Goal: Information Seeking & Learning: Find specific page/section

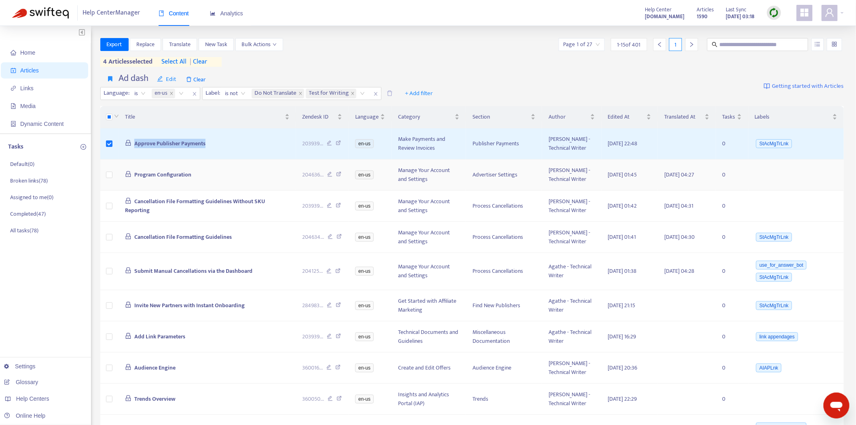
drag, startPoint x: 211, startPoint y: 143, endPoint x: 498, endPoint y: 172, distance: 288.7
click at [129, 143] on td "Approve Publisher Payments" at bounding box center [208, 143] width 178 height 31
copy span "Approve Publisher Payments"
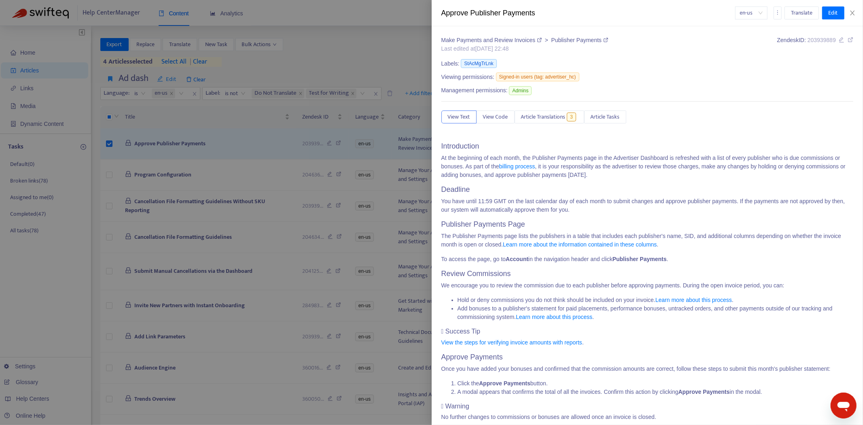
click at [0, 247] on div at bounding box center [431, 212] width 863 height 425
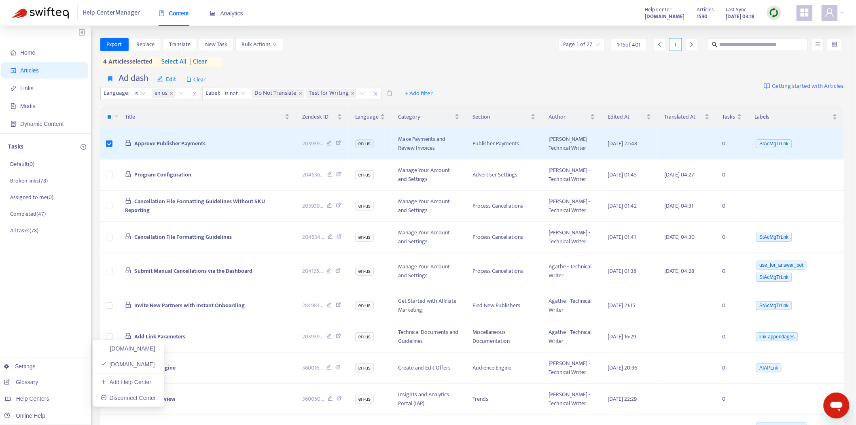
click at [154, 355] on ul "[DOMAIN_NAME] [DOMAIN_NAME] Add Help Center Disconnect Center" at bounding box center [129, 373] width 72 height 67
click at [155, 350] on link "[DOMAIN_NAME]" at bounding box center [128, 348] width 55 height 6
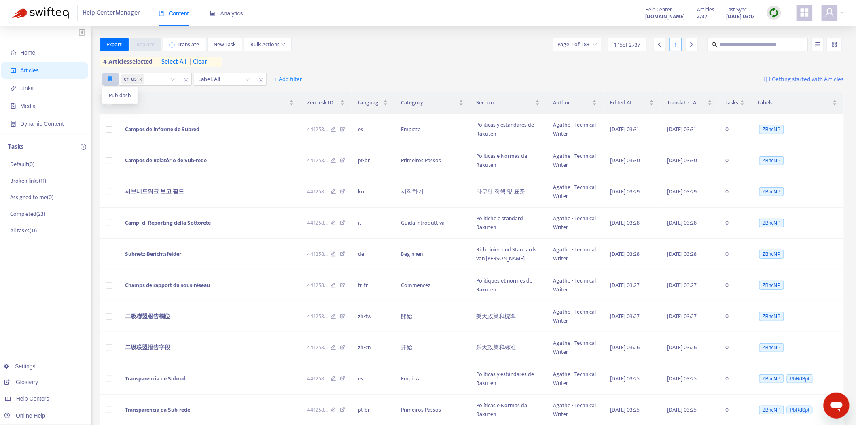
click at [110, 79] on icon "button" at bounding box center [110, 79] width 4 height 6
click at [112, 98] on span "Pub dash" at bounding box center [120, 95] width 22 height 9
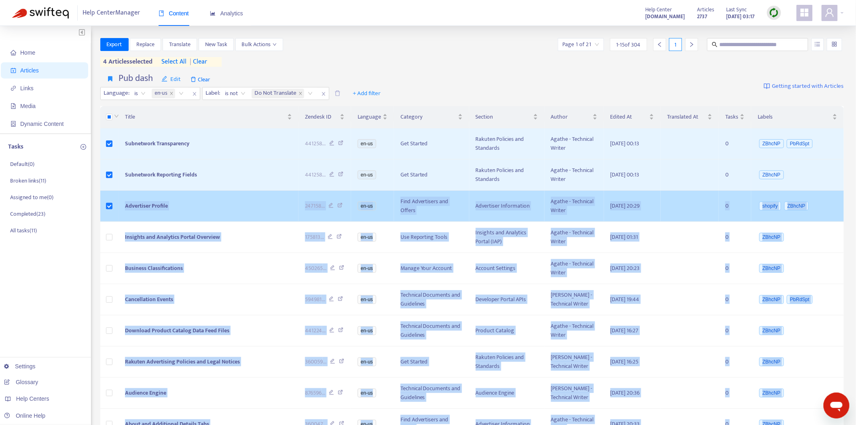
drag, startPoint x: 183, startPoint y: 207, endPoint x: 123, endPoint y: 205, distance: 60.3
click at [123, 205] on td "Advertiser Profile" at bounding box center [209, 206] width 180 height 31
click at [159, 207] on body "Help Center Manager Content Analytics Help Center [DOMAIN_NAME] Articles 2737 L…" at bounding box center [428, 320] width 856 height 641
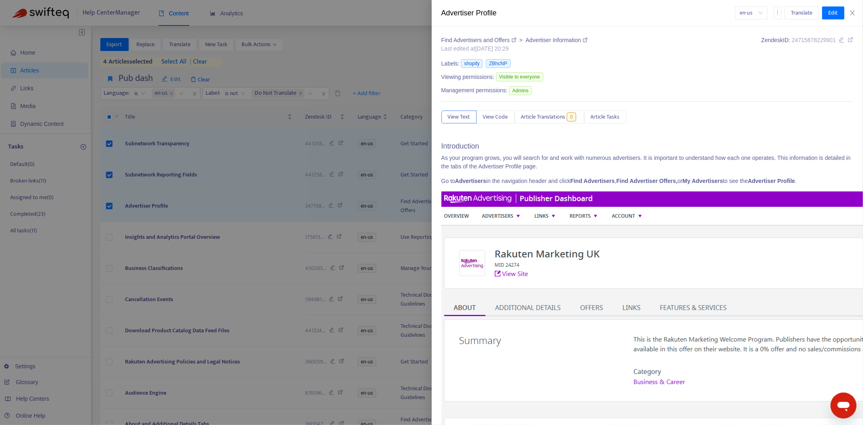
click at [178, 201] on div at bounding box center [431, 212] width 863 height 425
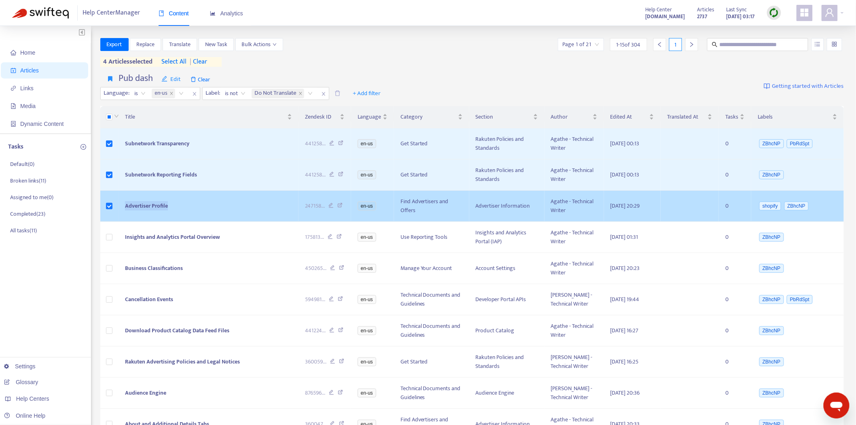
drag, startPoint x: 178, startPoint y: 204, endPoint x: 122, endPoint y: 203, distance: 56.2
click at [122, 203] on td "Advertiser Profile" at bounding box center [209, 206] width 180 height 31
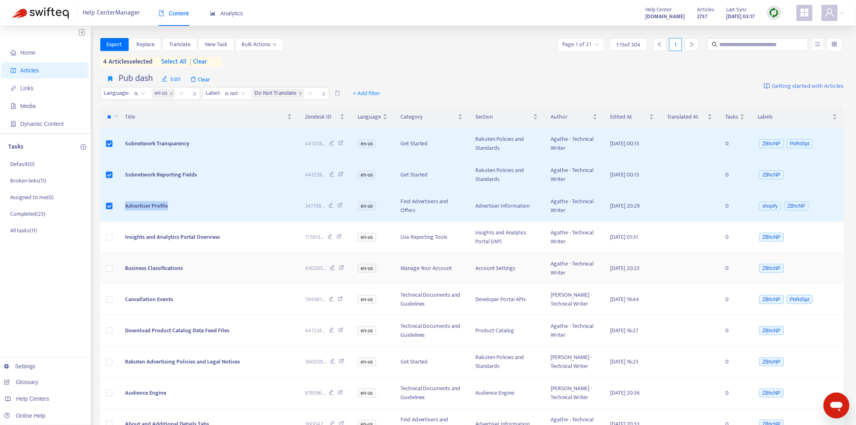
copy span "Advertiser Profile"
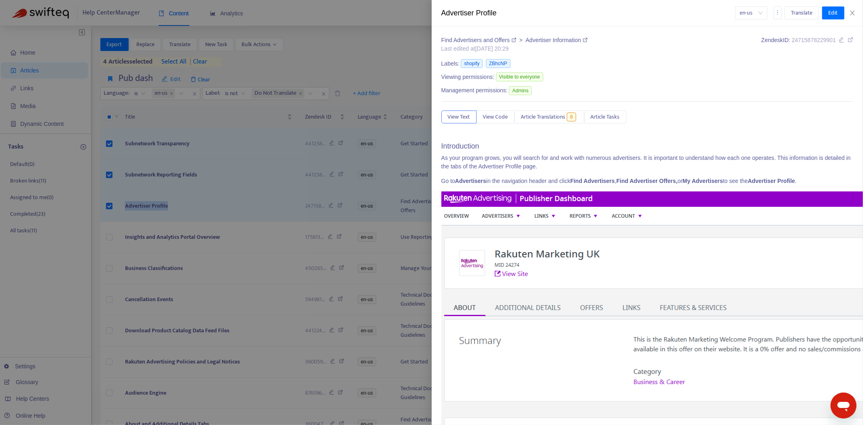
click at [199, 182] on div at bounding box center [431, 212] width 863 height 425
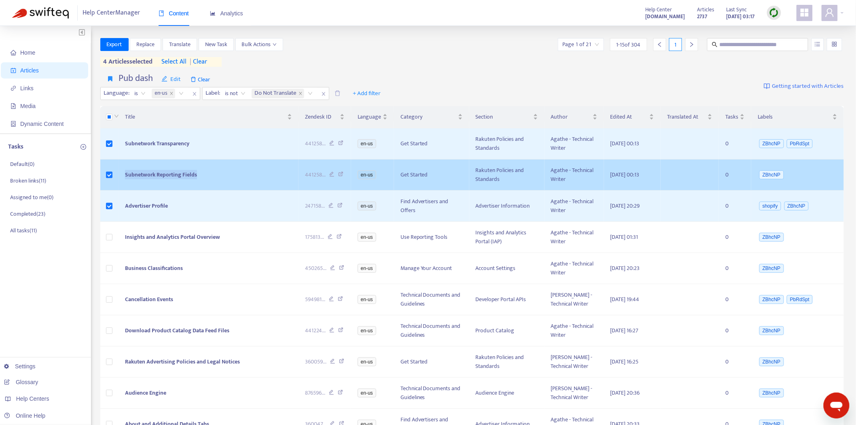
drag, startPoint x: 213, startPoint y: 177, endPoint x: 123, endPoint y: 178, distance: 89.4
click at [123, 178] on td "Subnetwork Reporting Fields" at bounding box center [209, 174] width 180 height 31
copy span "Subnetwork Reporting Fields"
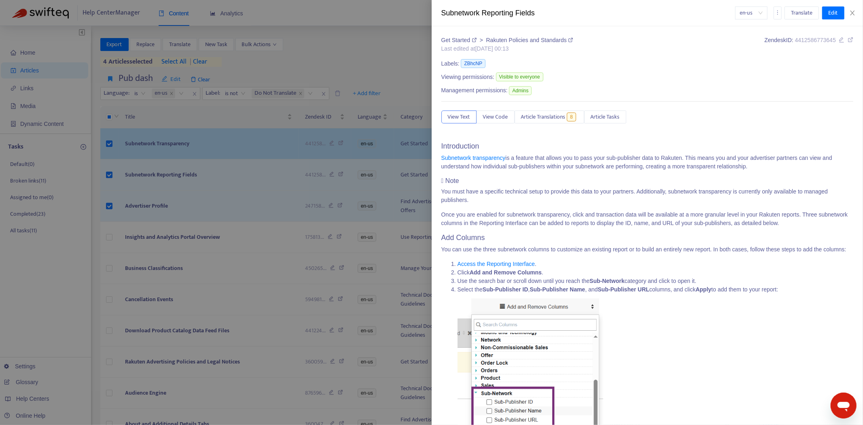
click at [201, 140] on div at bounding box center [431, 212] width 863 height 425
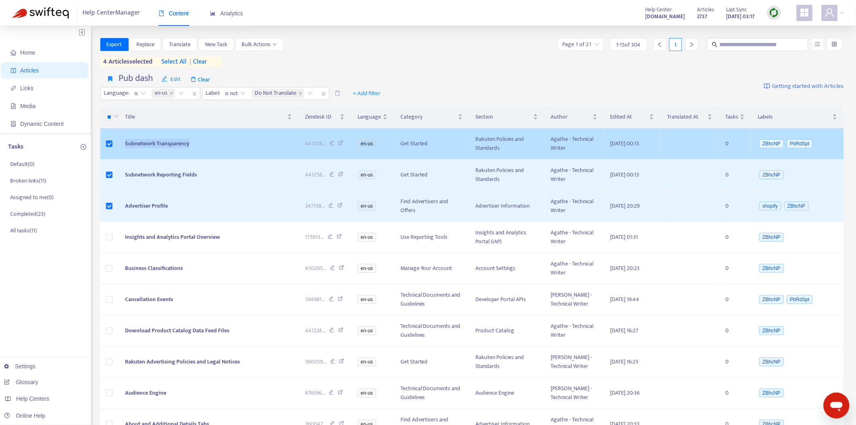
drag, startPoint x: 201, startPoint y: 144, endPoint x: 123, endPoint y: 144, distance: 77.3
click at [123, 144] on td "Subnetwork Transparency" at bounding box center [209, 143] width 180 height 31
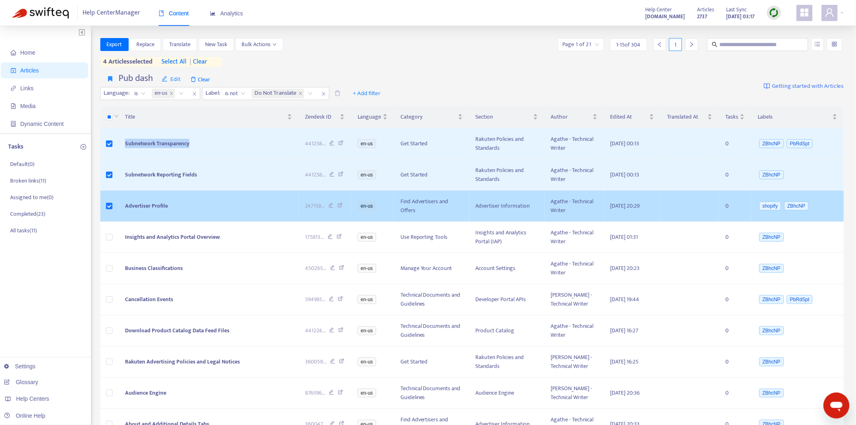
copy span "Subnetwork Transparency"
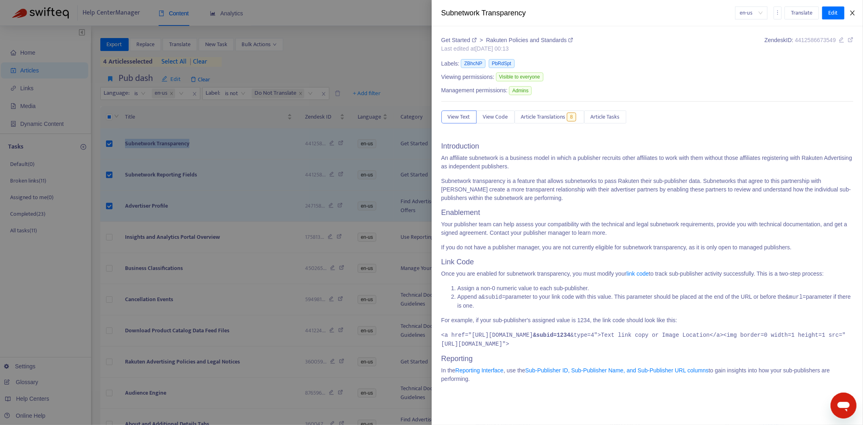
click at [852, 9] on button "Close" at bounding box center [852, 13] width 11 height 8
